Goal: Transaction & Acquisition: Purchase product/service

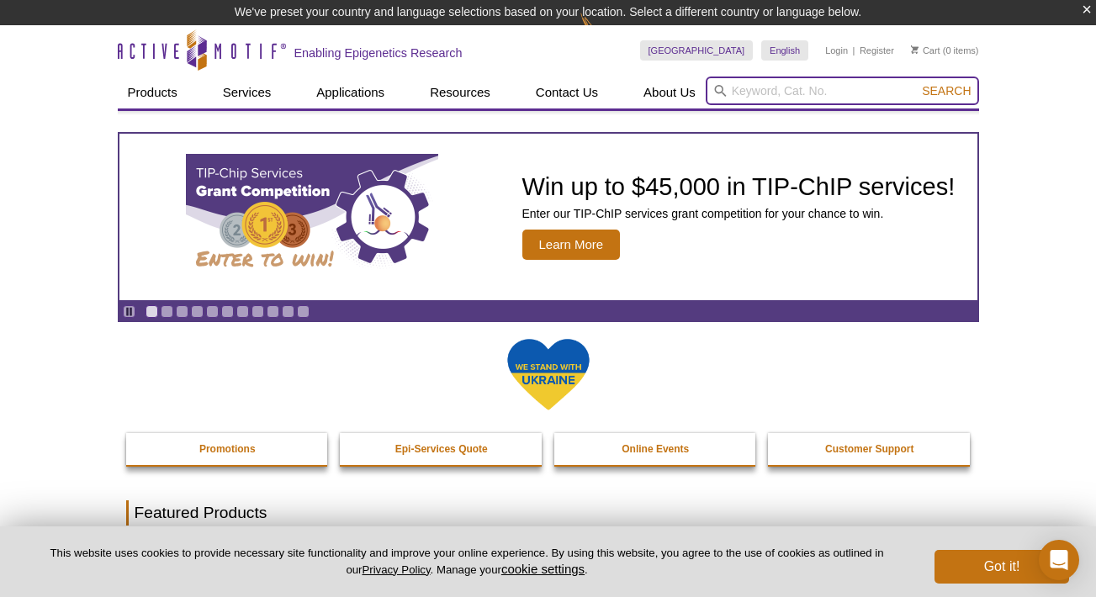
click at [874, 82] on input "search" at bounding box center [841, 91] width 273 height 29
paste input "91416"
type input "91416"
click at [917, 83] on button "Search" at bounding box center [946, 90] width 59 height 15
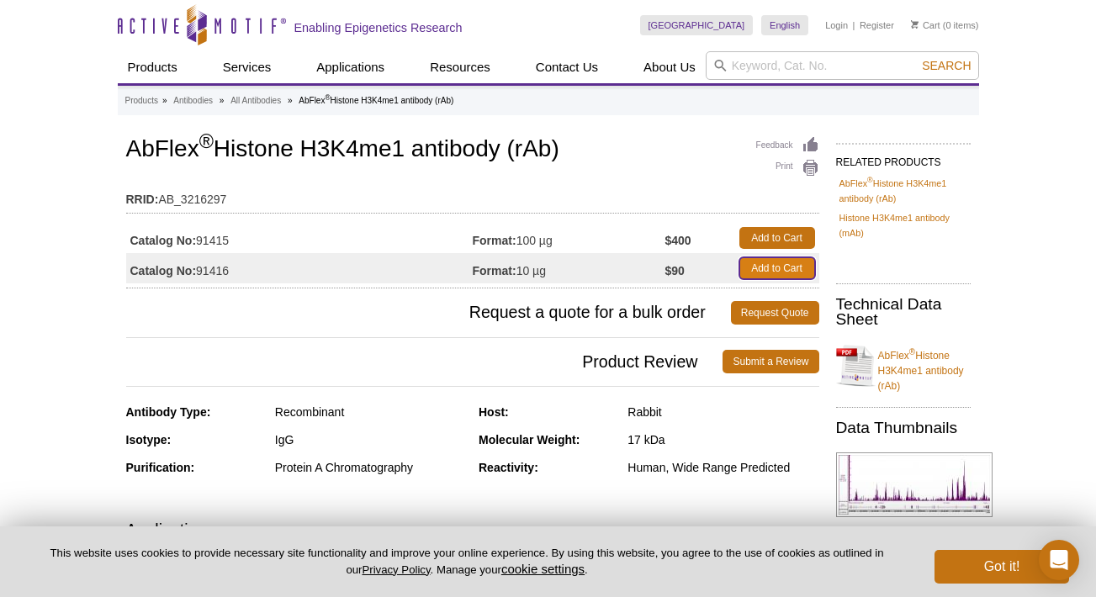
click at [795, 272] on link "Add to Cart" at bounding box center [777, 268] width 76 height 22
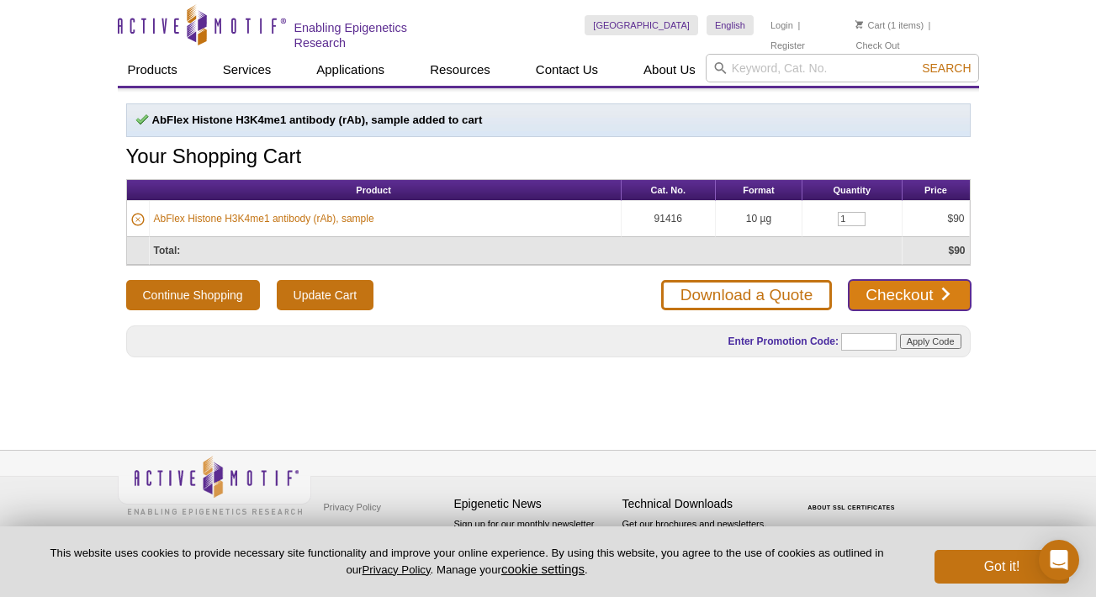
click at [911, 282] on link "Checkout" at bounding box center [908, 295] width 121 height 30
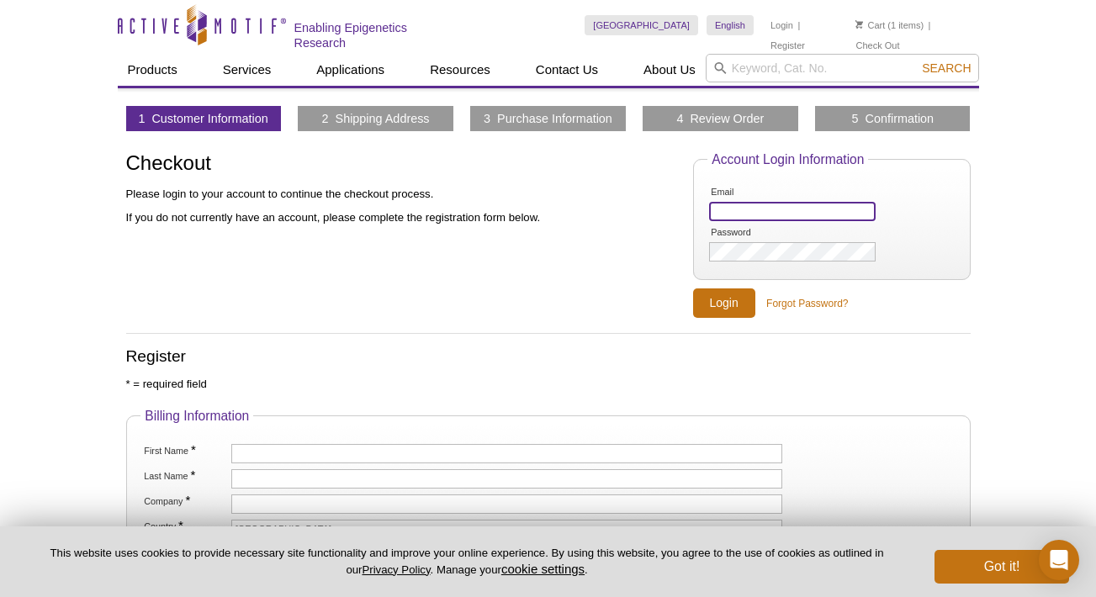
click at [757, 217] on input "Email" at bounding box center [792, 211] width 166 height 19
type input "jap4009@med.cornell.edu"
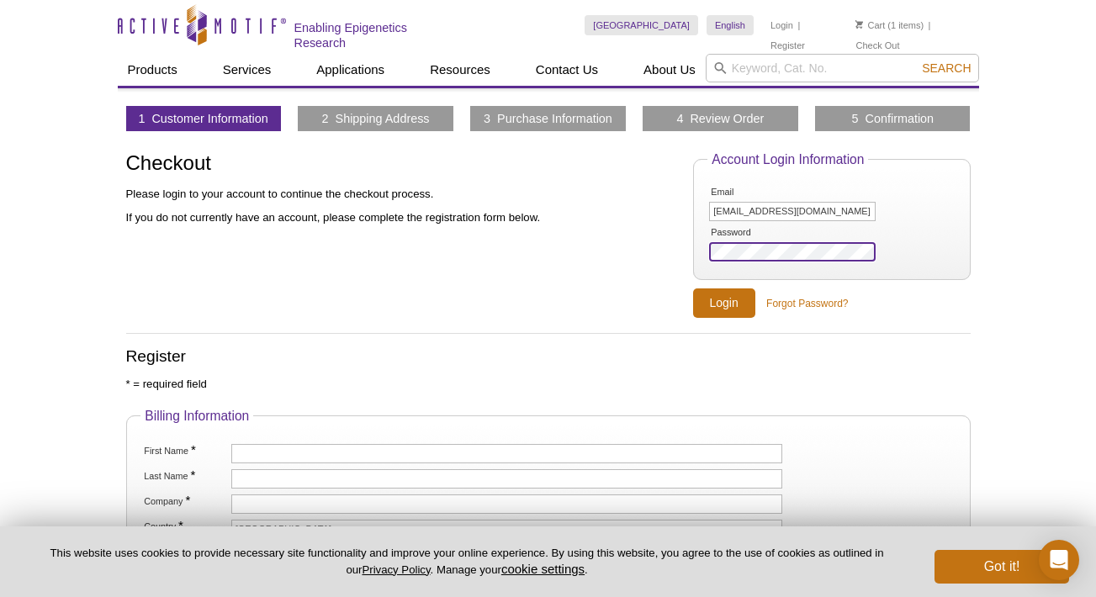
click at [693, 288] on input "Login" at bounding box center [724, 302] width 62 height 29
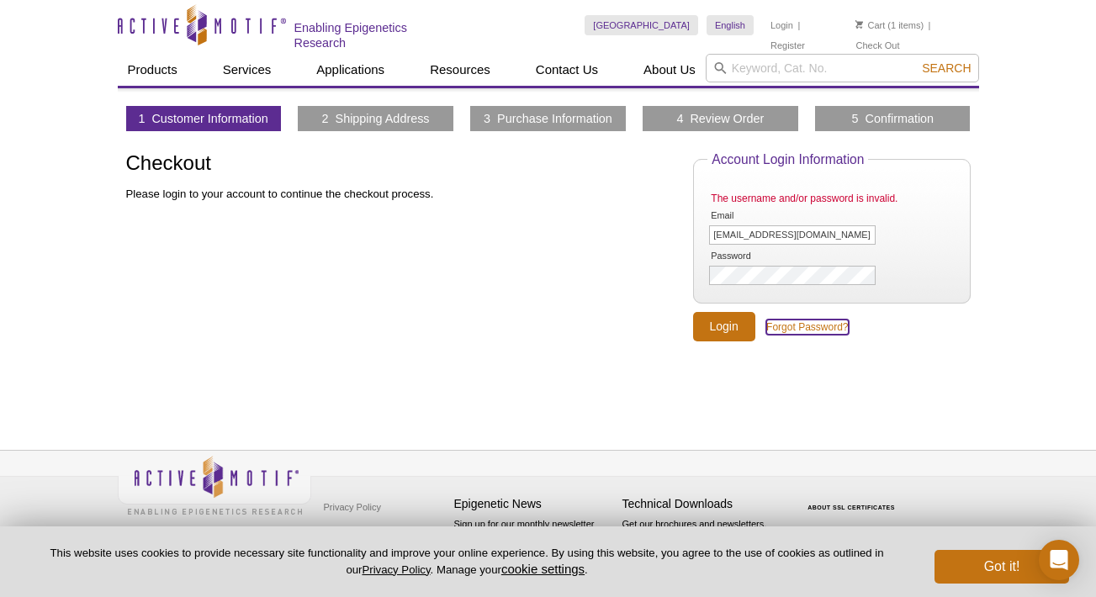
click at [820, 320] on link "Forgot Password?" at bounding box center [807, 327] width 82 height 15
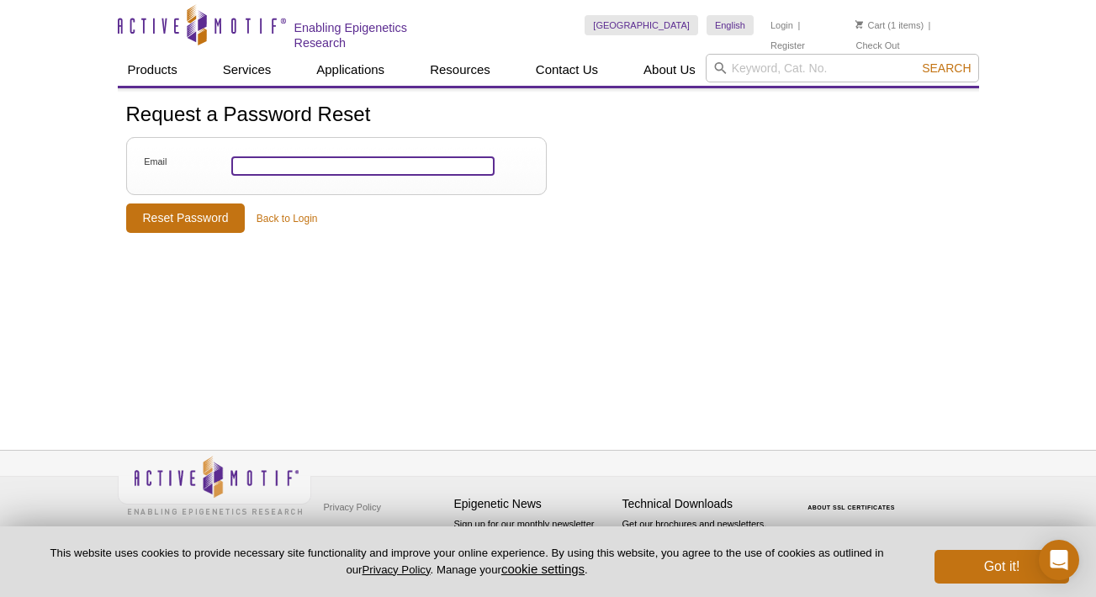
click at [361, 166] on input "Email" at bounding box center [362, 165] width 263 height 19
type input "[EMAIL_ADDRESS][DOMAIN_NAME]"
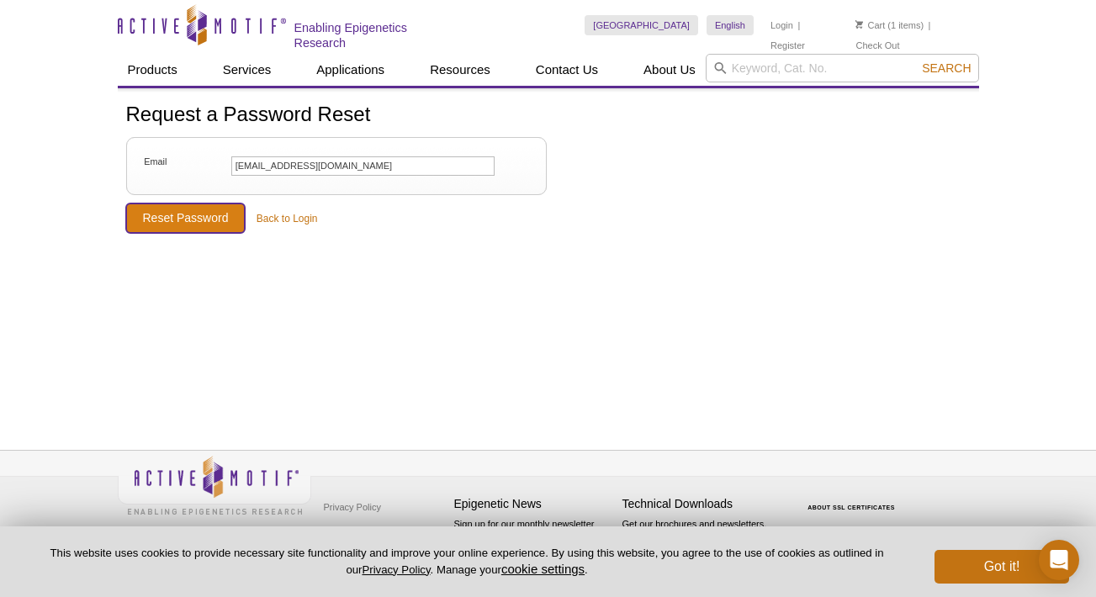
click at [214, 222] on input "Reset Password" at bounding box center [185, 217] width 119 height 29
